Goal: Information Seeking & Learning: Learn about a topic

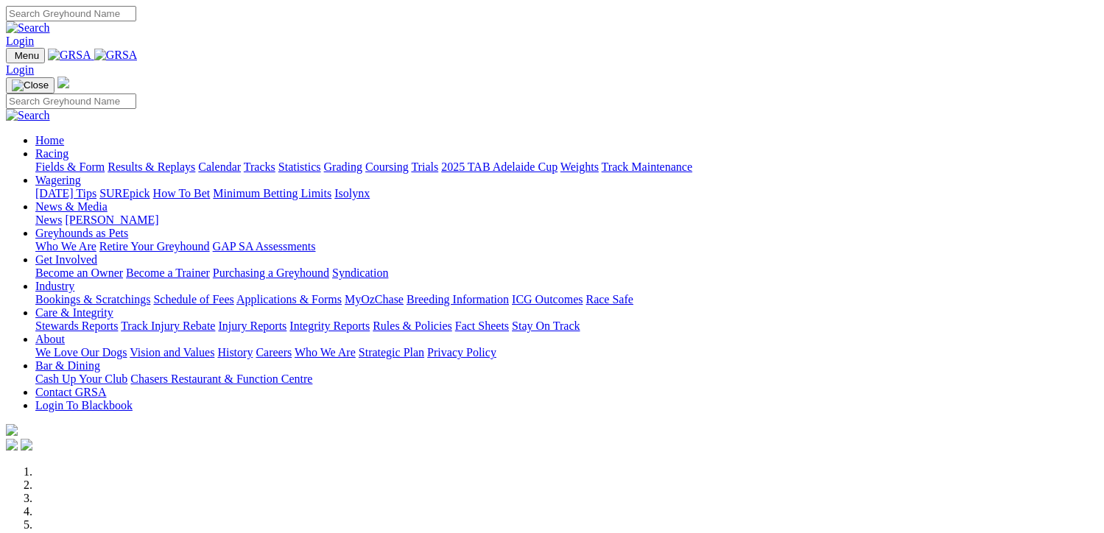
scroll to position [516, 0]
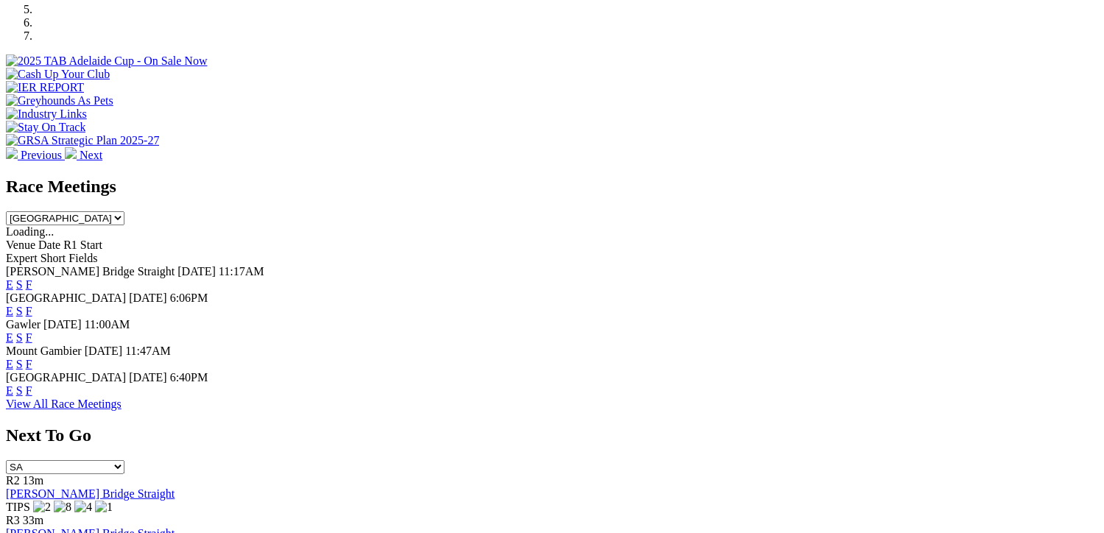
click at [32, 305] on link "F" at bounding box center [29, 311] width 7 height 13
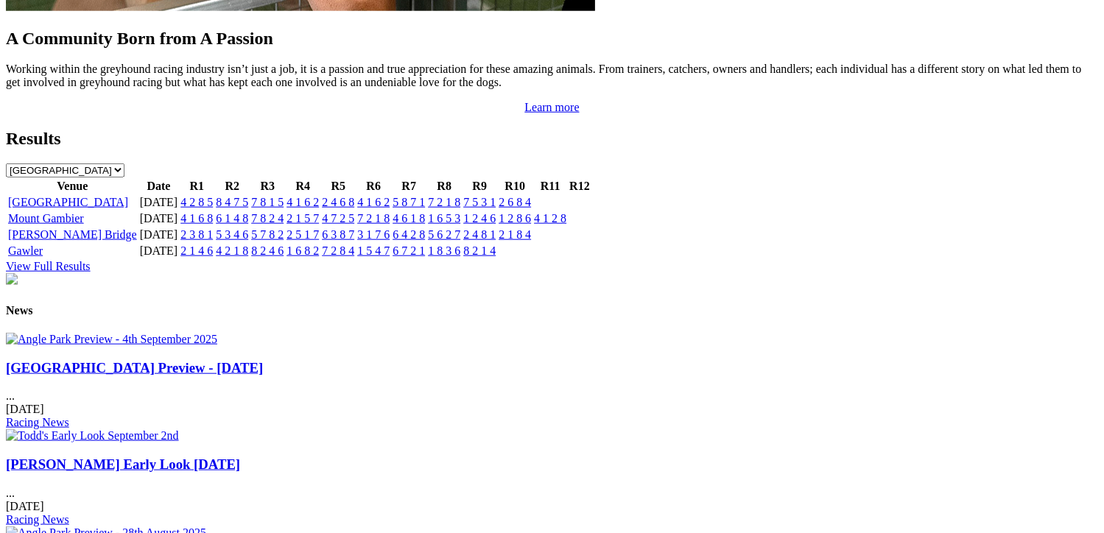
scroll to position [1620, 0]
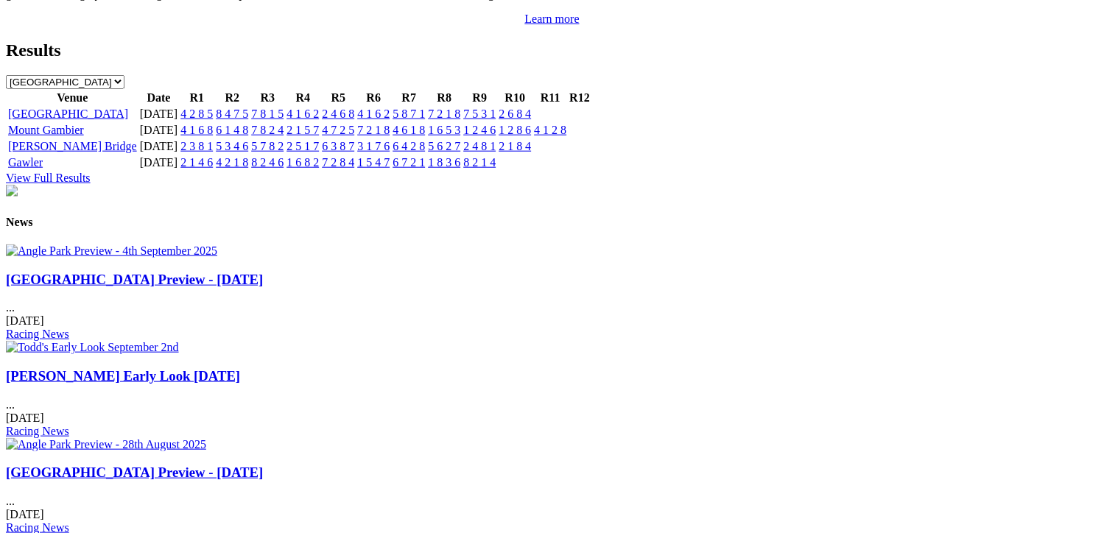
click at [240, 368] on link "[PERSON_NAME] Early Look [DATE]" at bounding box center [123, 375] width 234 height 15
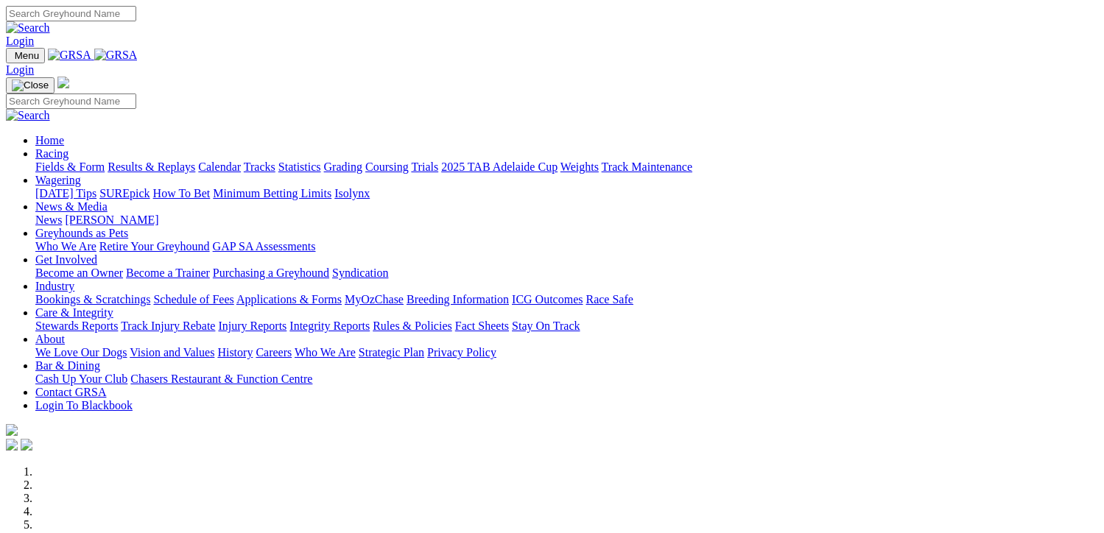
scroll to position [1620, 0]
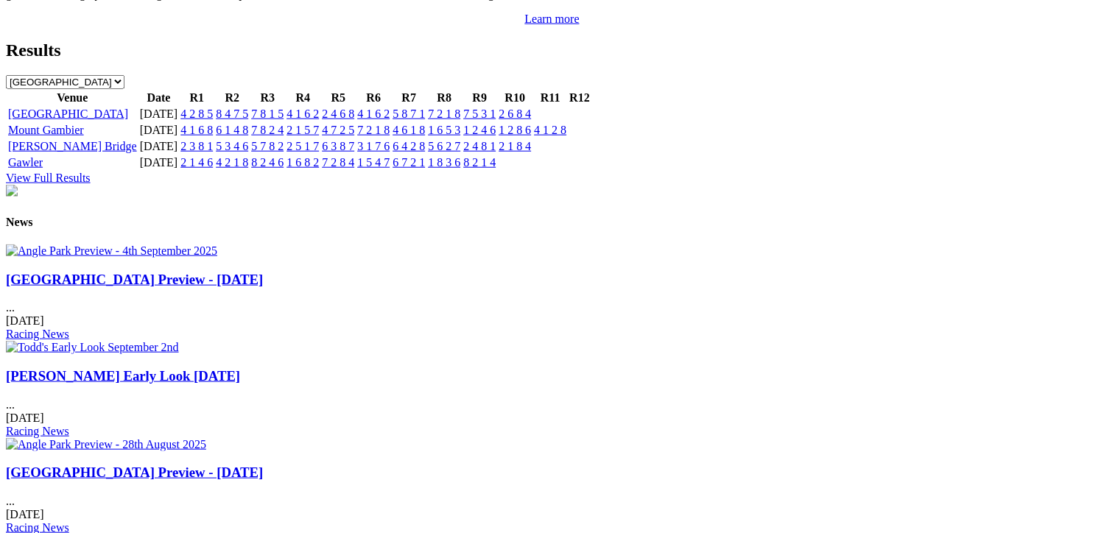
click at [164, 287] on link "[GEOGRAPHIC_DATA] Preview - [DATE]" at bounding box center [134, 279] width 257 height 15
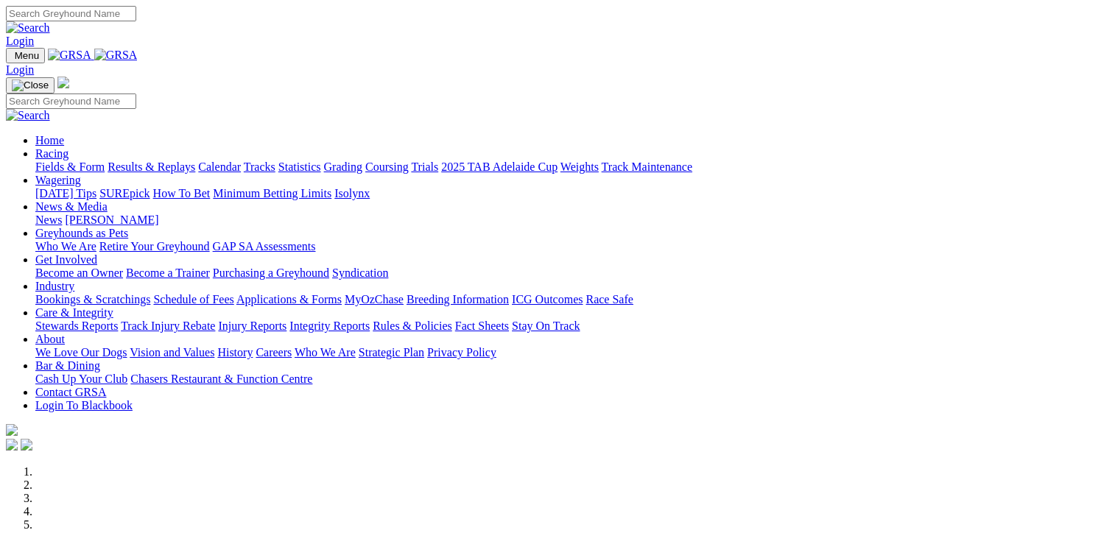
scroll to position [1620, 0]
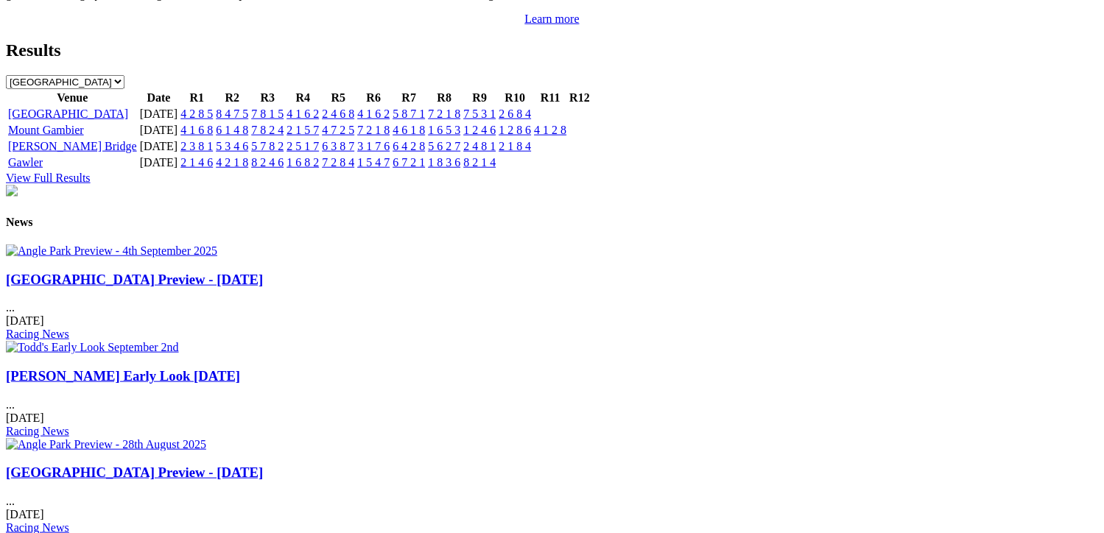
click at [263, 465] on link "[GEOGRAPHIC_DATA] Preview - [DATE]" at bounding box center [134, 472] width 257 height 15
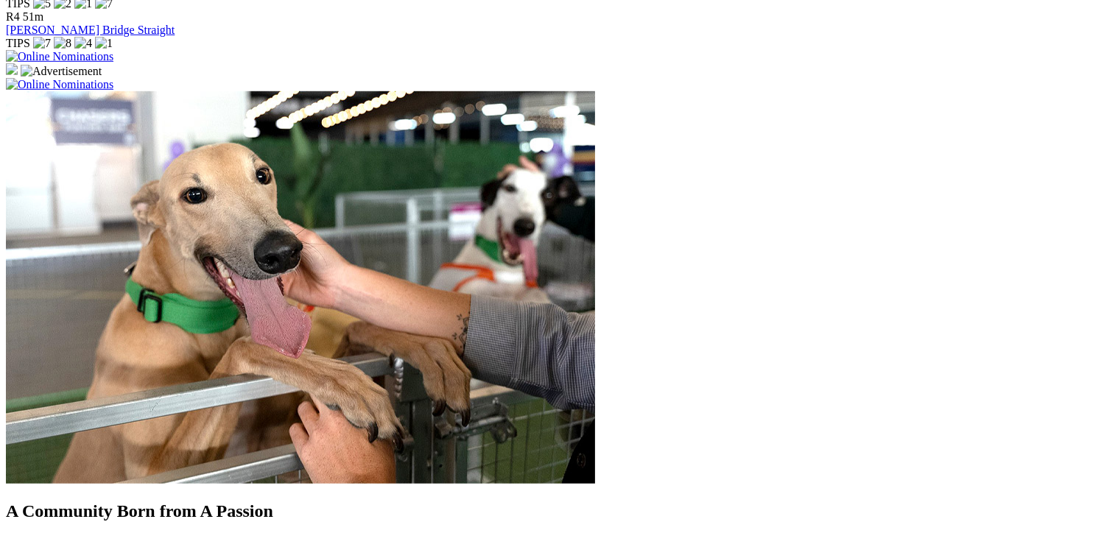
scroll to position [1178, 0]
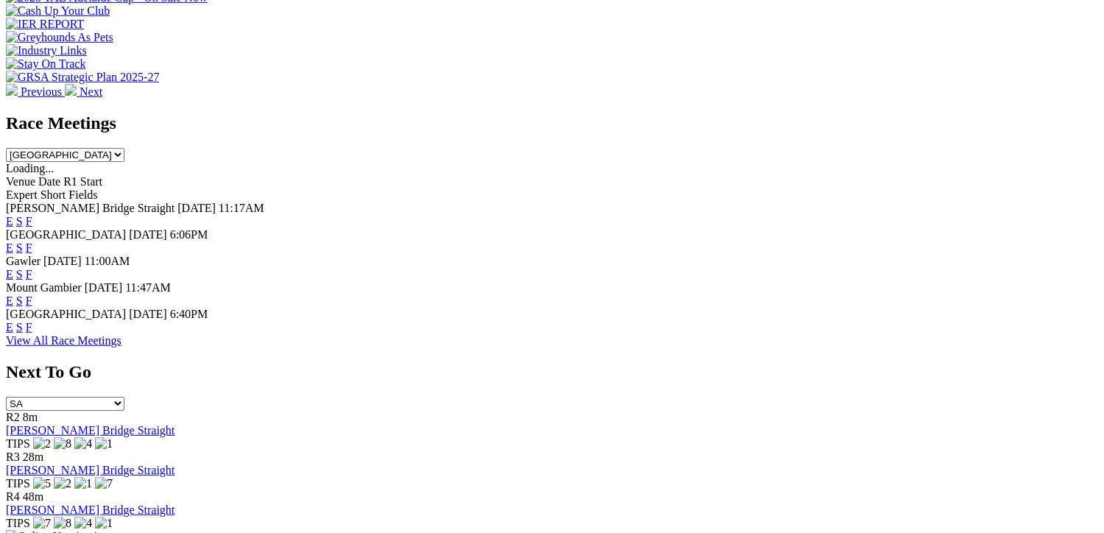
scroll to position [589, 0]
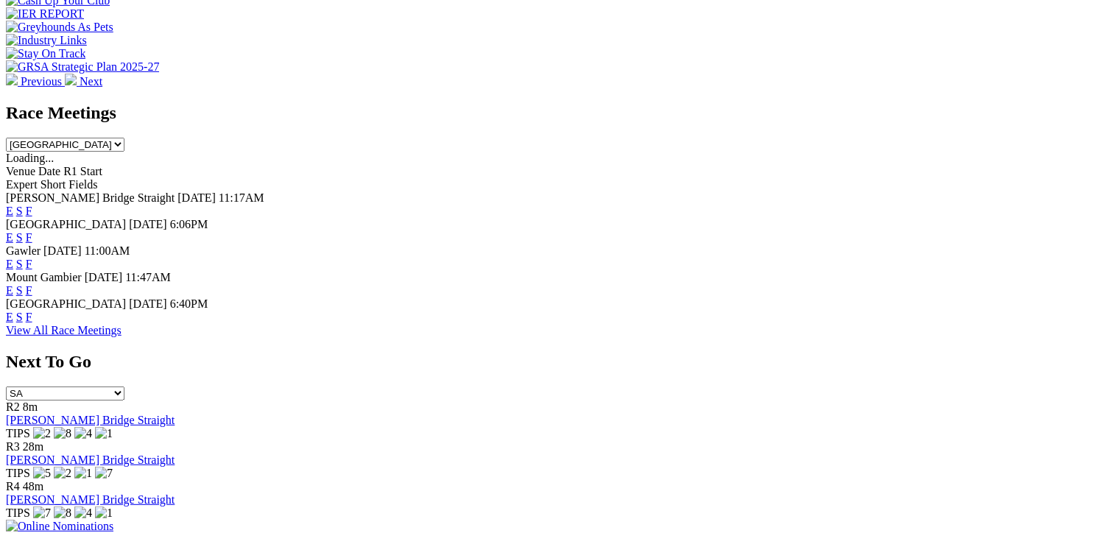
click at [32, 311] on link "F" at bounding box center [29, 317] width 7 height 13
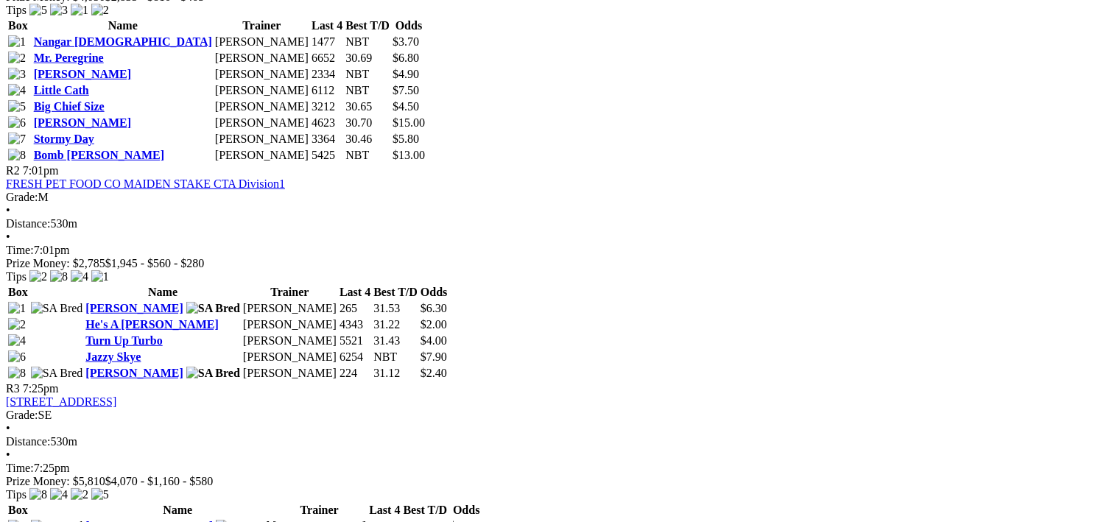
scroll to position [957, 0]
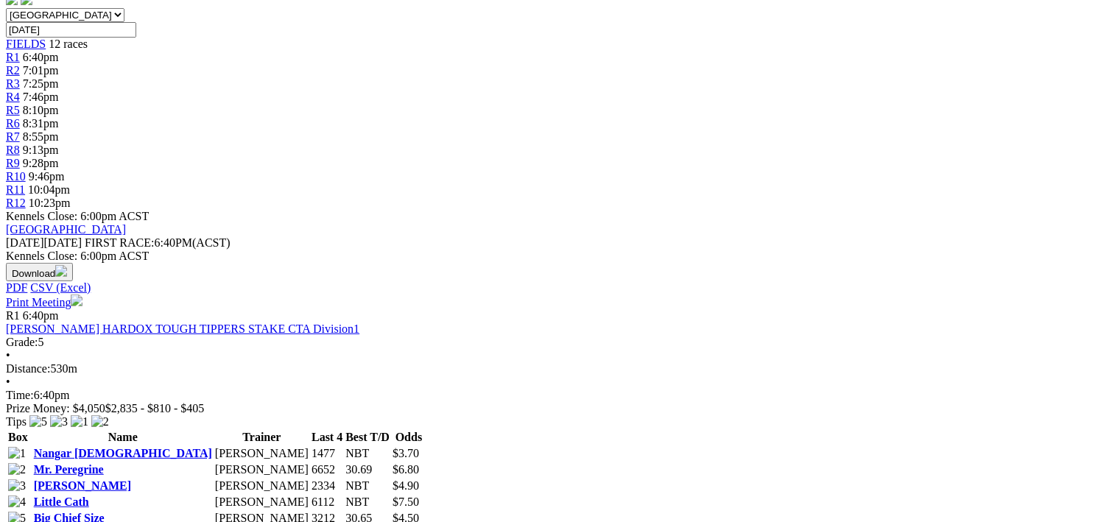
scroll to position [589, 0]
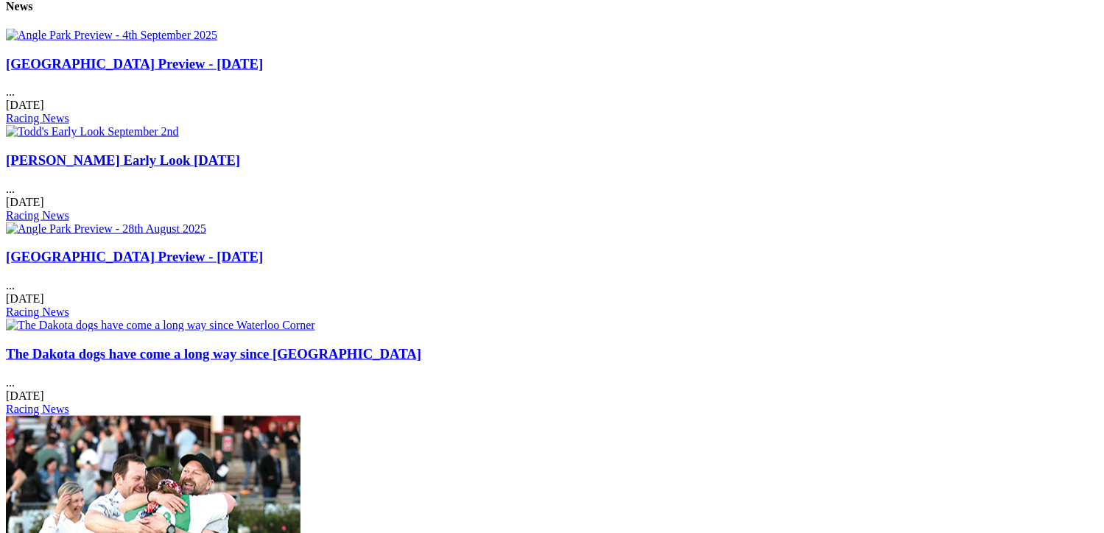
scroll to position [1844, 0]
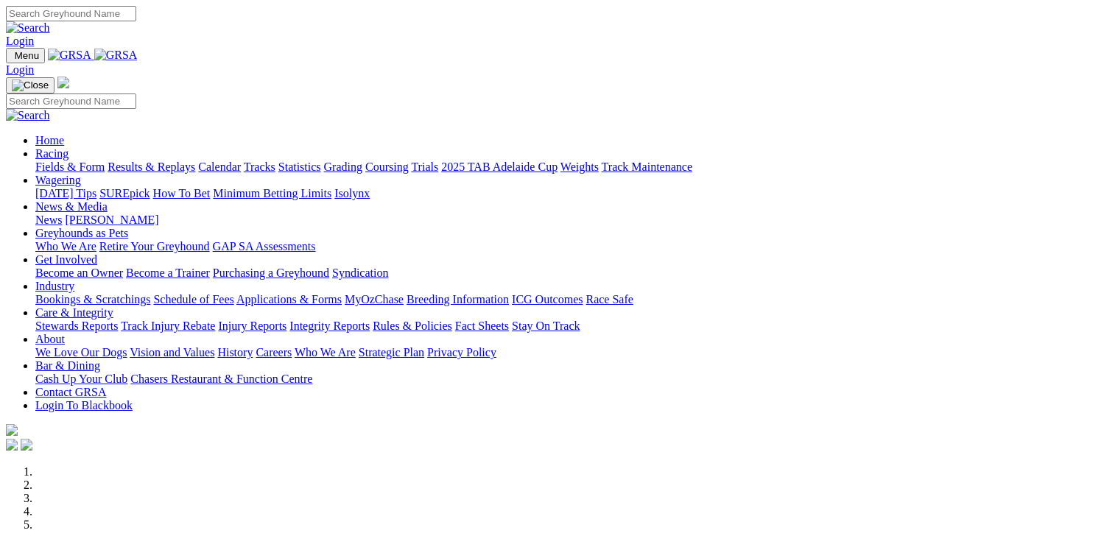
scroll to position [516, 0]
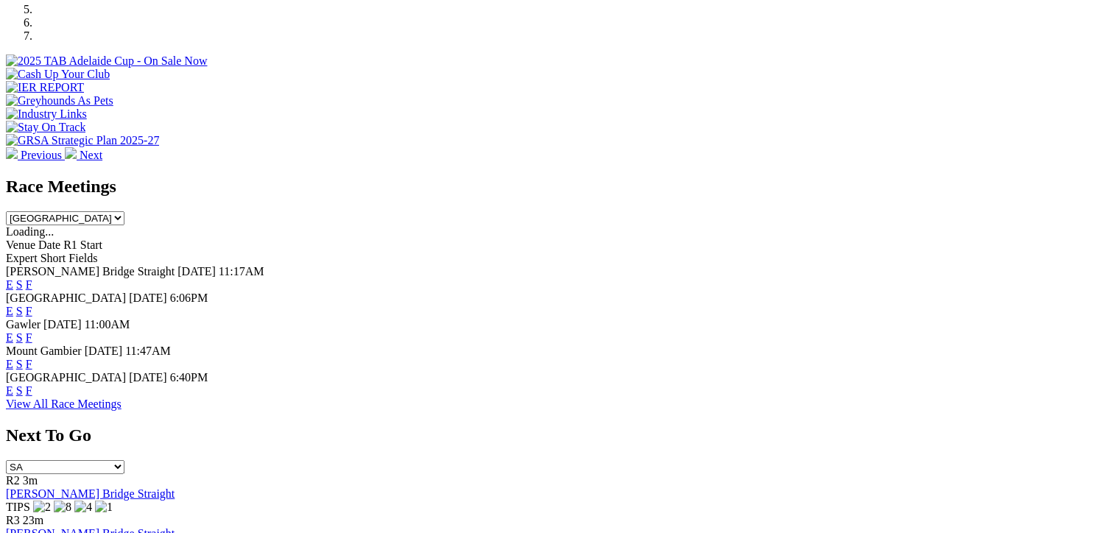
click at [32, 384] on link "F" at bounding box center [29, 390] width 7 height 13
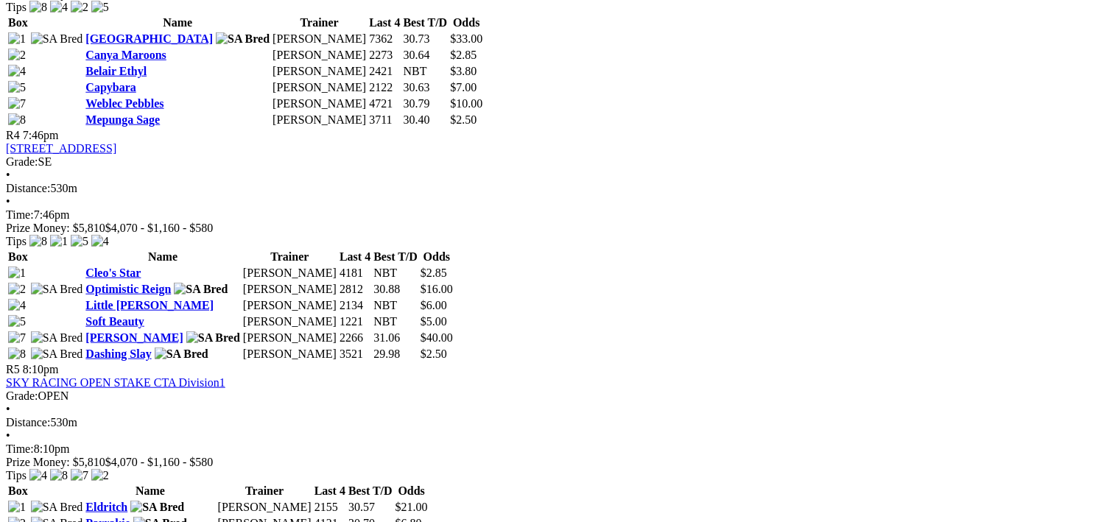
scroll to position [1399, 0]
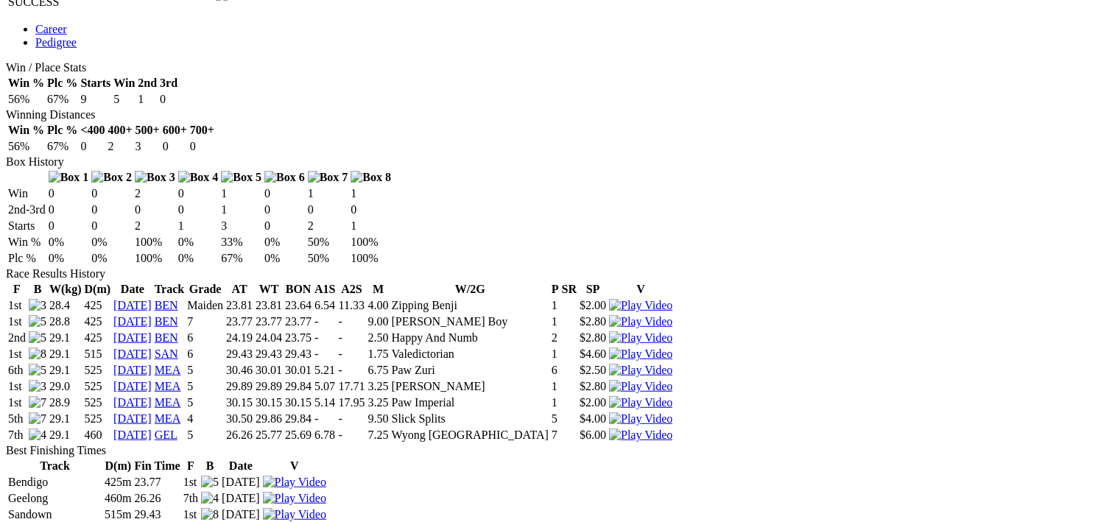
scroll to position [957, 0]
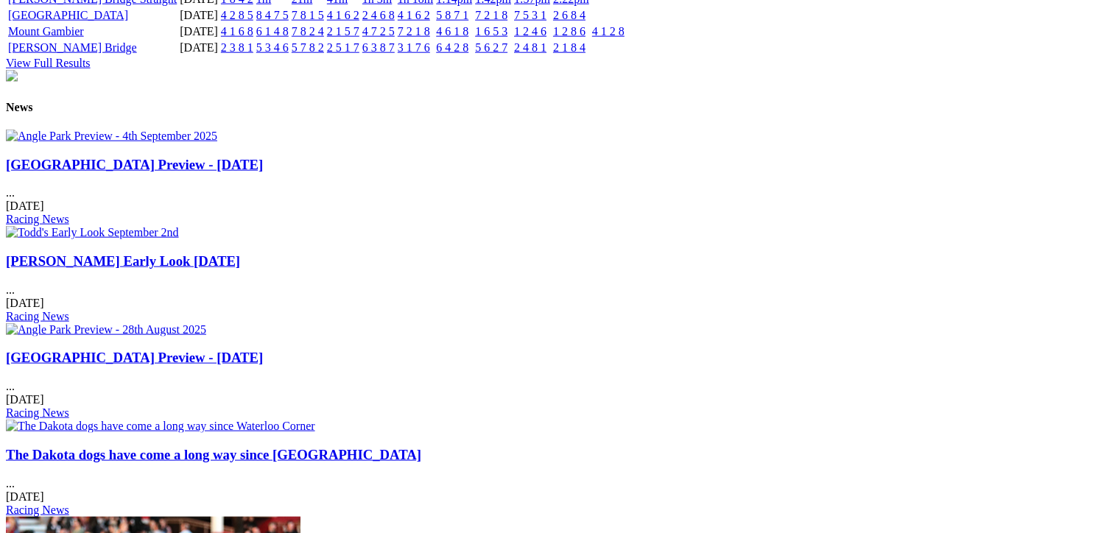
scroll to position [1694, 0]
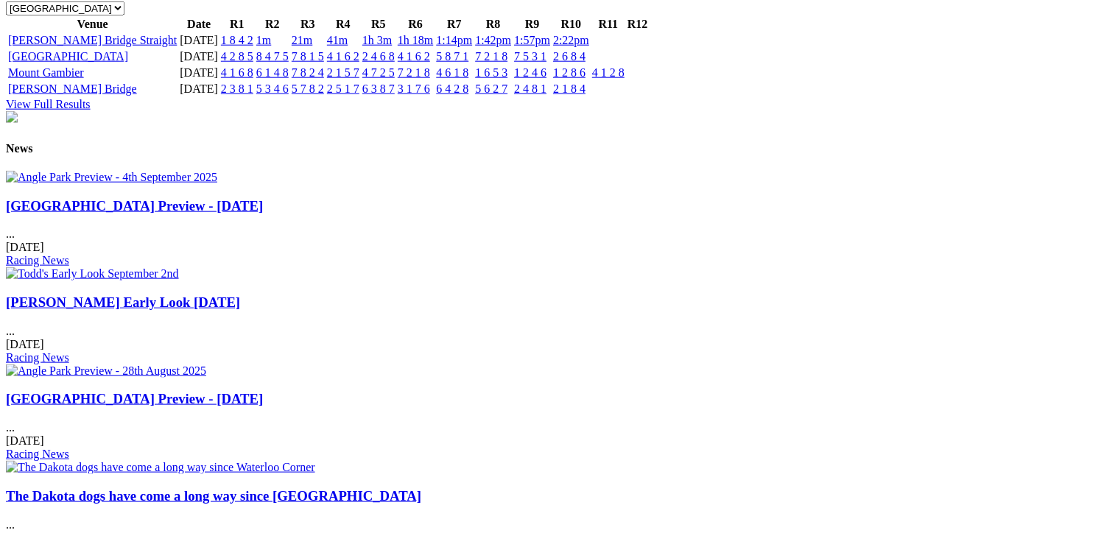
click at [421, 488] on link "The Dakota dogs have come a long way since [GEOGRAPHIC_DATA]" at bounding box center [213, 495] width 415 height 15
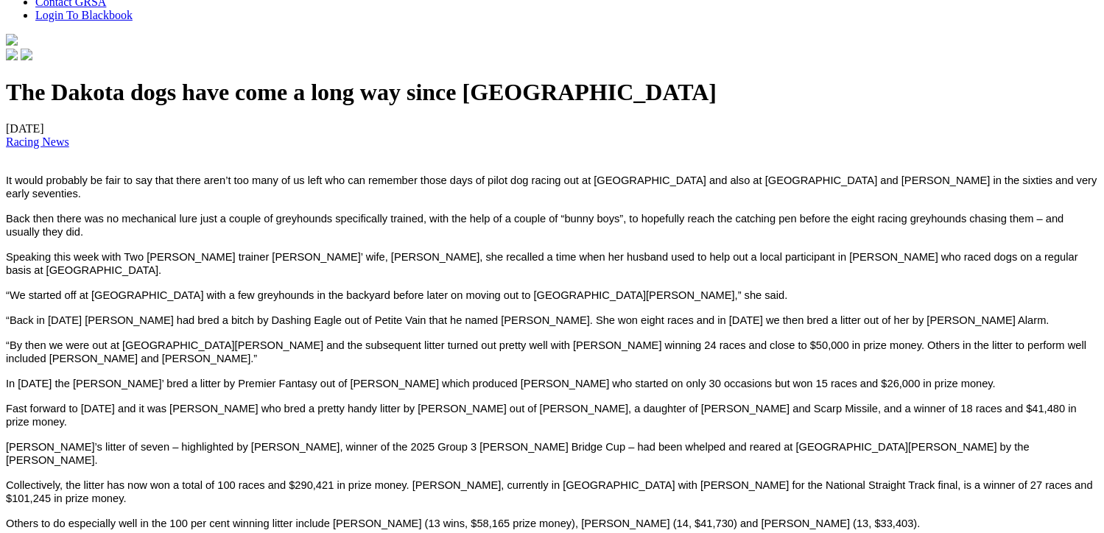
scroll to position [442, 0]
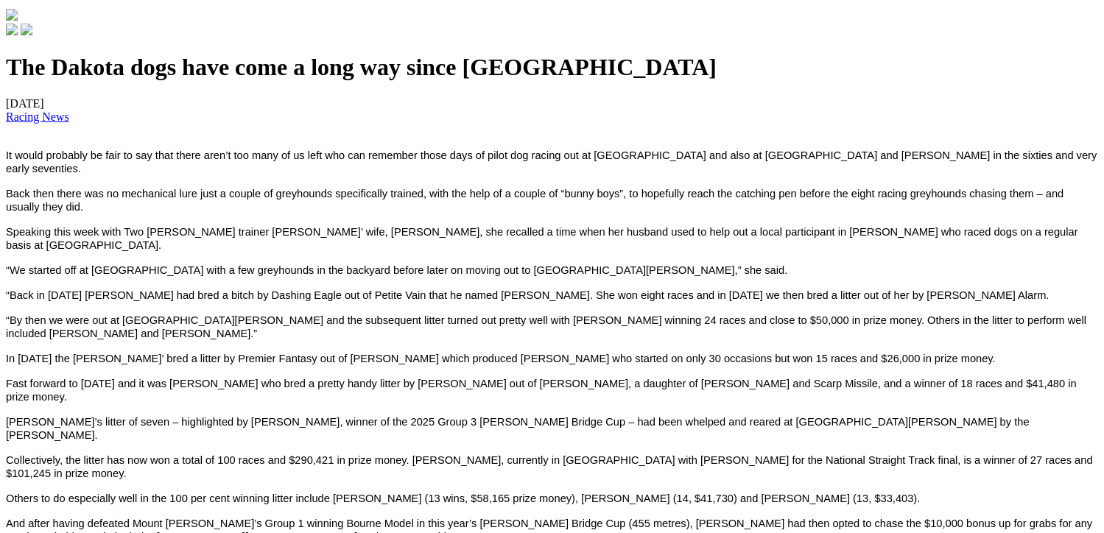
click at [723, 243] on span "Speaking this week with Two [PERSON_NAME] trainer [PERSON_NAME]’ wife, [PERSON_…" at bounding box center [542, 238] width 1072 height 25
click at [723, 242] on span "Speaking this week with Two [PERSON_NAME] trainer [PERSON_NAME]’ wife, [PERSON_…" at bounding box center [542, 238] width 1072 height 25
